Goal: Check status: Check status

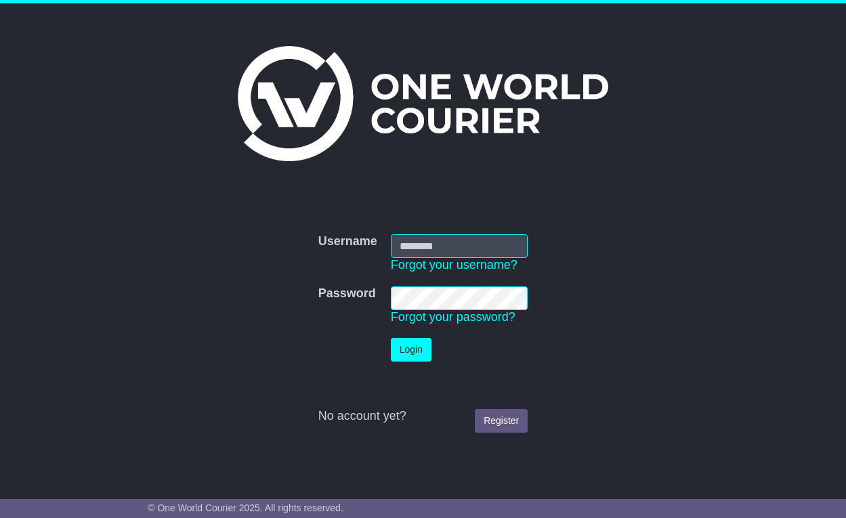
type input "**********"
click at [406, 343] on button "Login" at bounding box center [411, 350] width 41 height 24
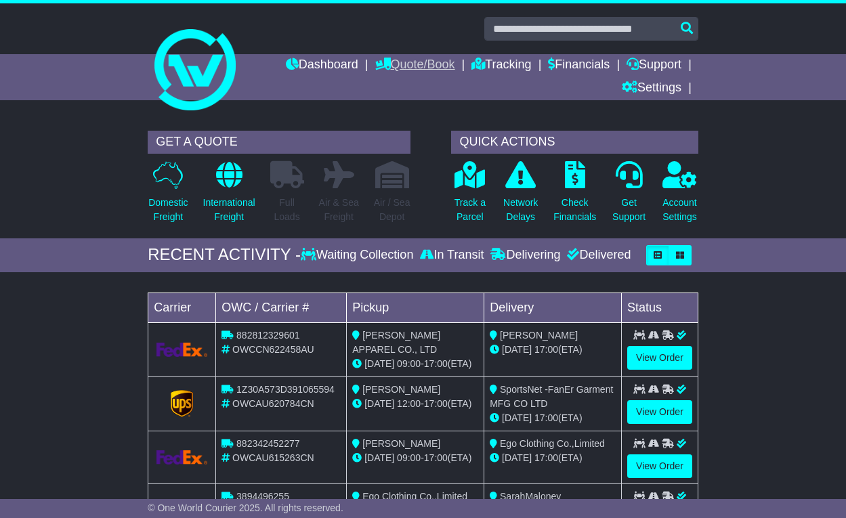
click at [416, 72] on link "Quote/Book" at bounding box center [415, 65] width 80 height 23
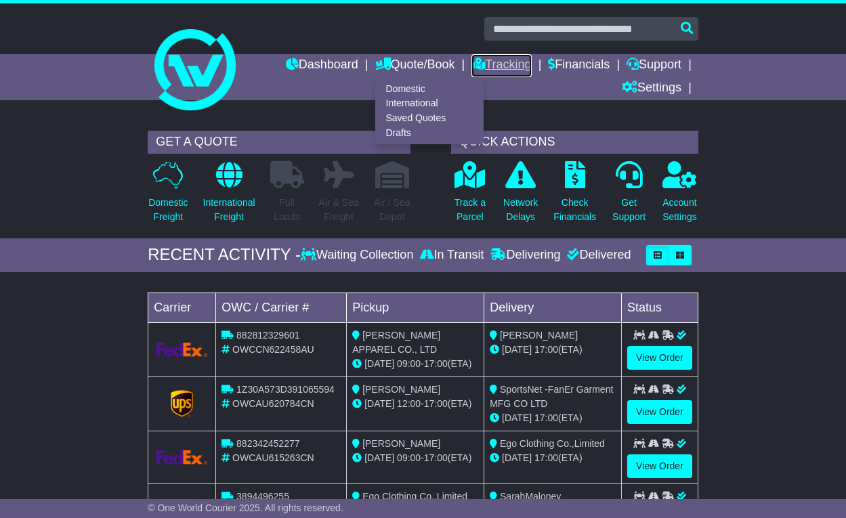
click at [494, 60] on link "Tracking" at bounding box center [501, 65] width 60 height 23
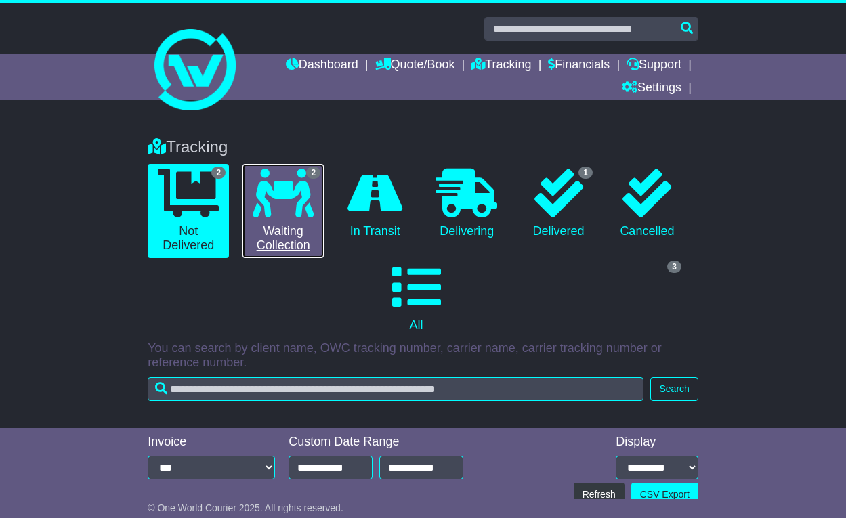
click at [296, 181] on icon at bounding box center [283, 193] width 61 height 49
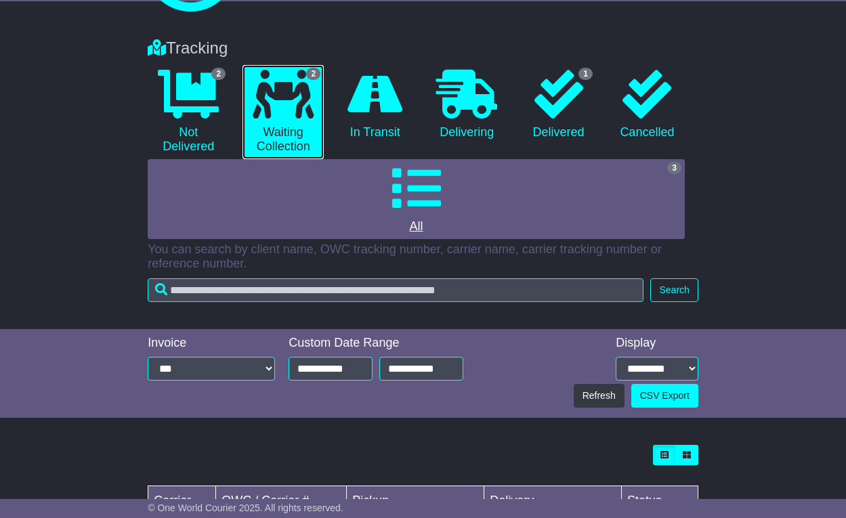
scroll to position [251, 0]
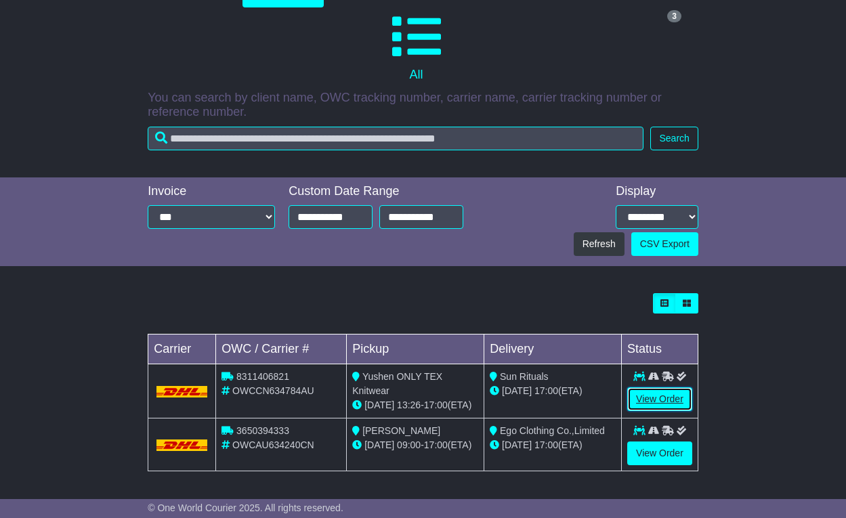
click at [667, 404] on link "View Order" at bounding box center [659, 399] width 65 height 24
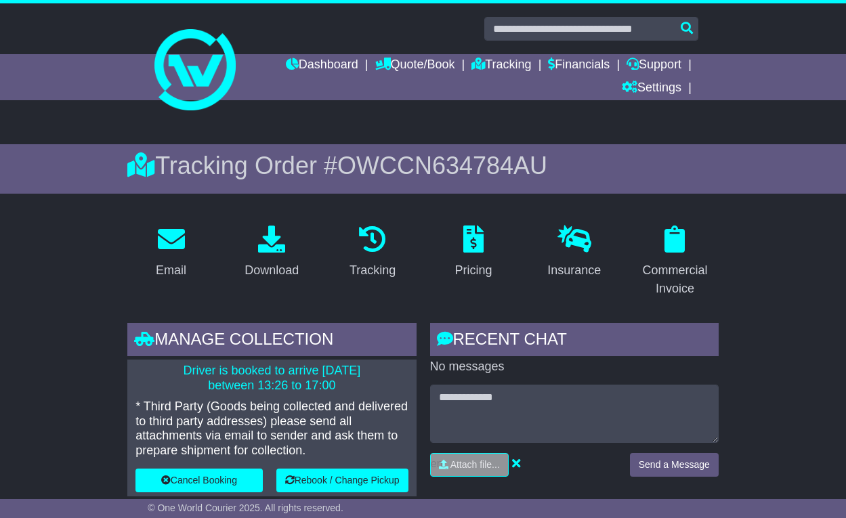
scroll to position [121, 0]
